Goal: Information Seeking & Learning: Learn about a topic

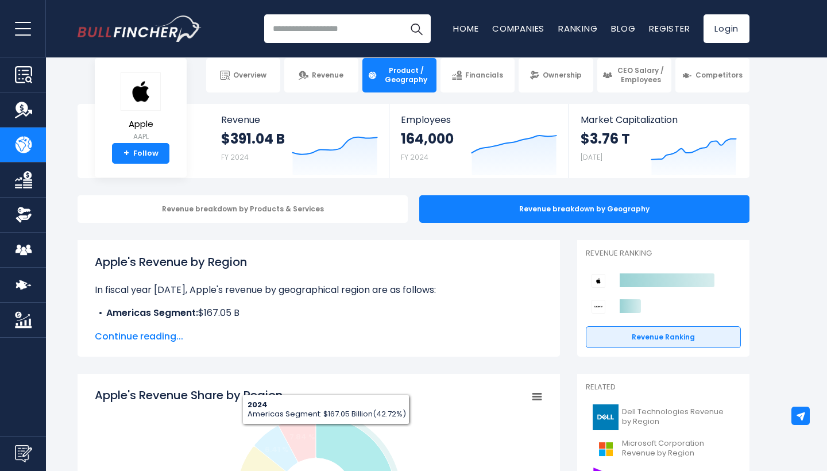
scroll to position [27, 0]
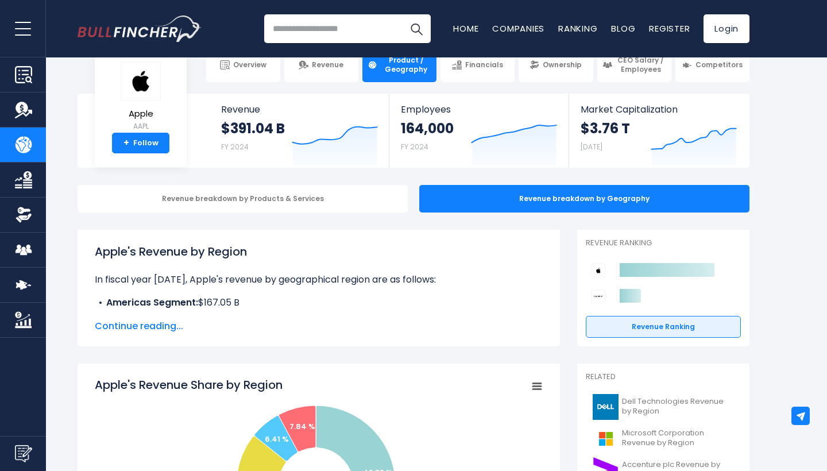
click at [167, 326] on span "Continue reading..." at bounding box center [319, 326] width 448 height 14
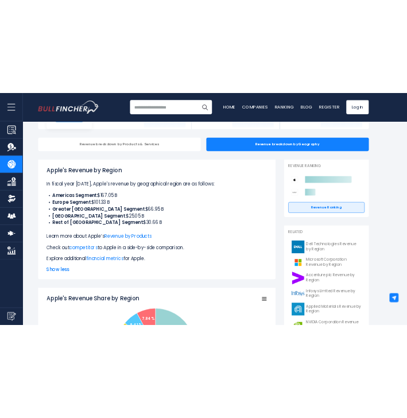
scroll to position [138, 0]
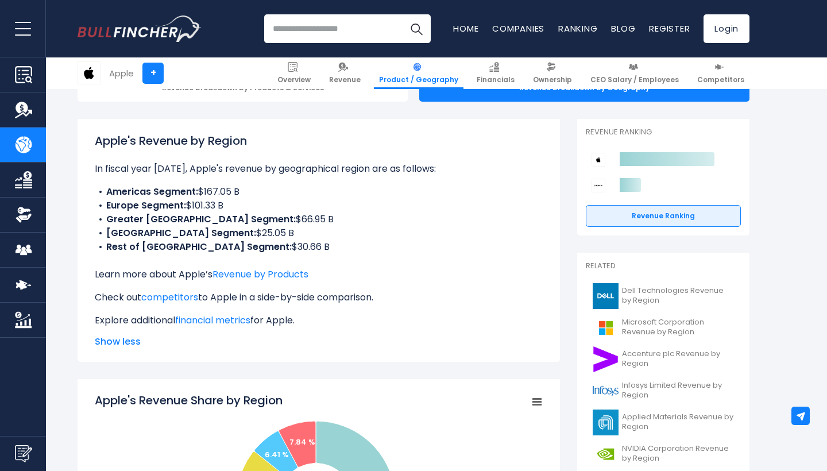
drag, startPoint x: 109, startPoint y: 188, endPoint x: 294, endPoint y: 244, distance: 193.8
click at [294, 244] on ul "Americas Segment: $167.05 B [GEOGRAPHIC_DATA] Segment: $101.33 B Greater [GEOGR…" at bounding box center [319, 219] width 448 height 69
click at [294, 244] on li "Rest of Asia Pacific Segment: $30.66 B" at bounding box center [319, 247] width 448 height 14
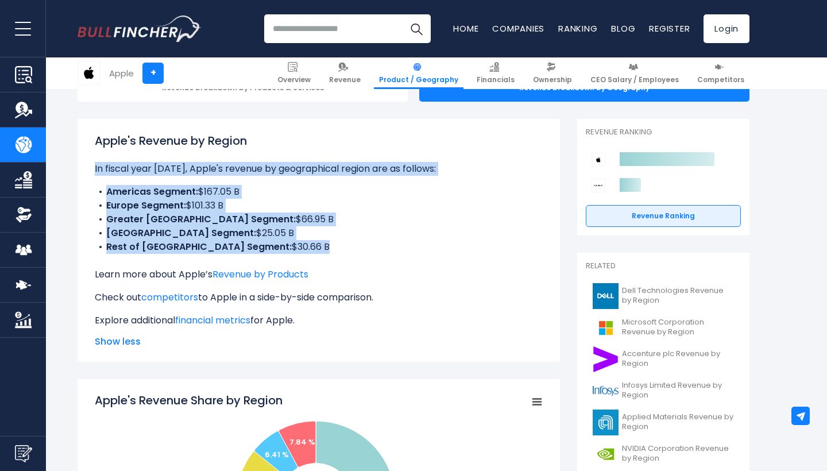
copy div "In fiscal year [DATE], Apple's revenue by geographical region are as follows: […"
drag, startPoint x: 95, startPoint y: 167, endPoint x: 313, endPoint y: 255, distance: 234.1
click at [313, 255] on div "Apple's Revenue by Region In fiscal year [DATE], Apple's revenue by geographica…" at bounding box center [319, 229] width 448 height 195
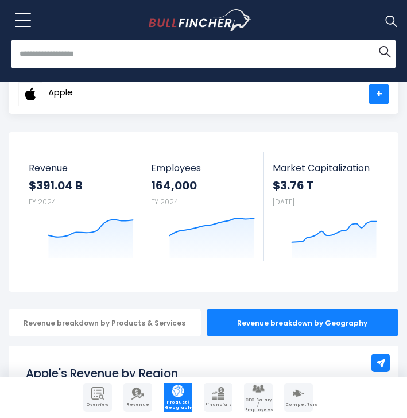
scroll to position [0, 0]
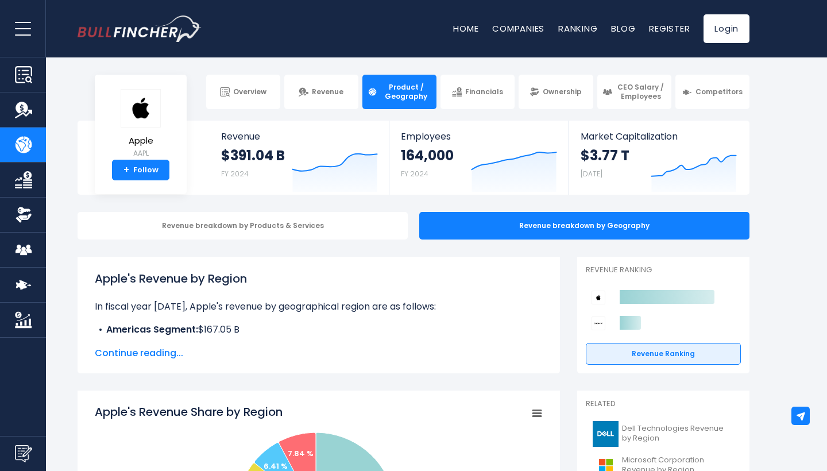
click at [407, 267] on div "Apple's Revenue by Region In fiscal year 2024, Apple's revenue by geographical …" at bounding box center [319, 315] width 483 height 117
click at [151, 136] on span "Apple" at bounding box center [141, 141] width 40 height 10
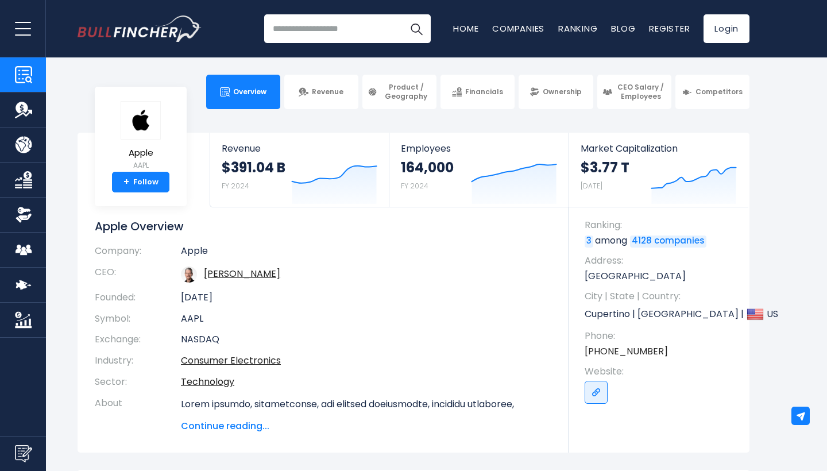
click at [326, 32] on input "search" at bounding box center [347, 28] width 167 height 29
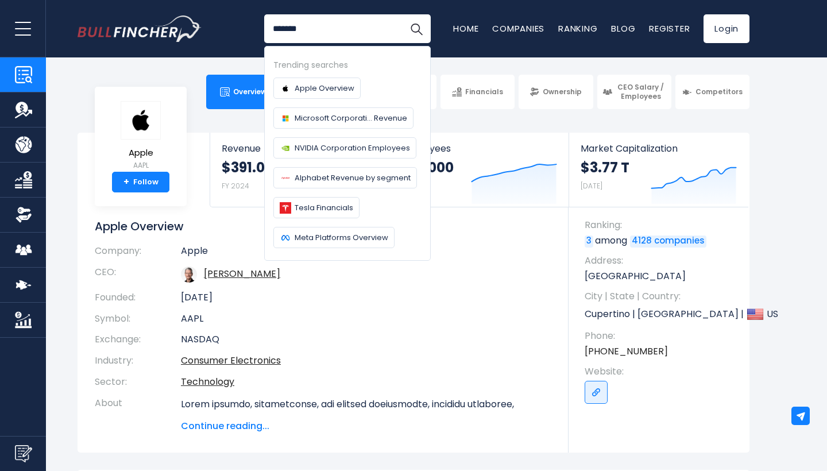
type input "*******"
click at [417, 29] on button "Search" at bounding box center [416, 28] width 29 height 29
